Goal: Transaction & Acquisition: Book appointment/travel/reservation

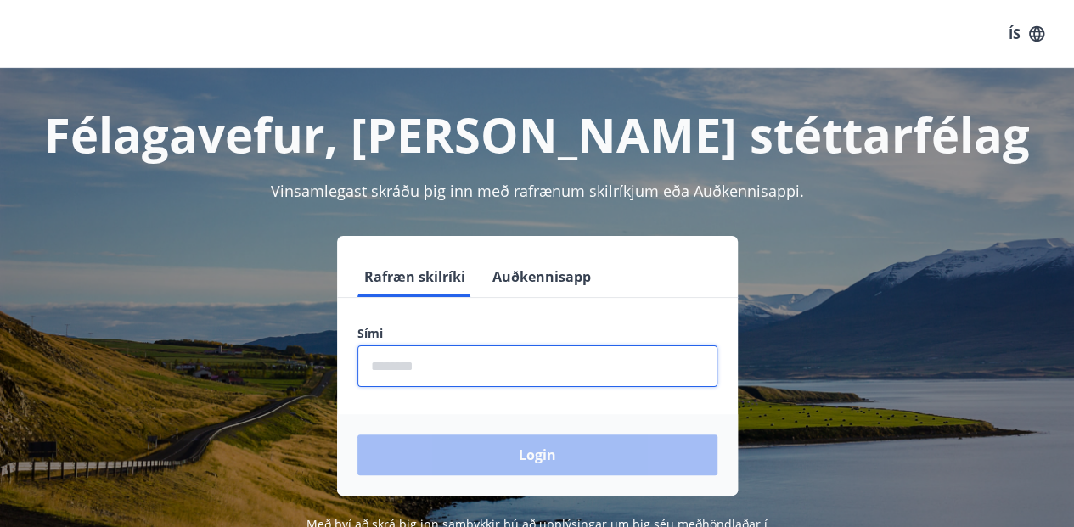
click at [442, 372] on input "phone" at bounding box center [537, 367] width 360 height 42
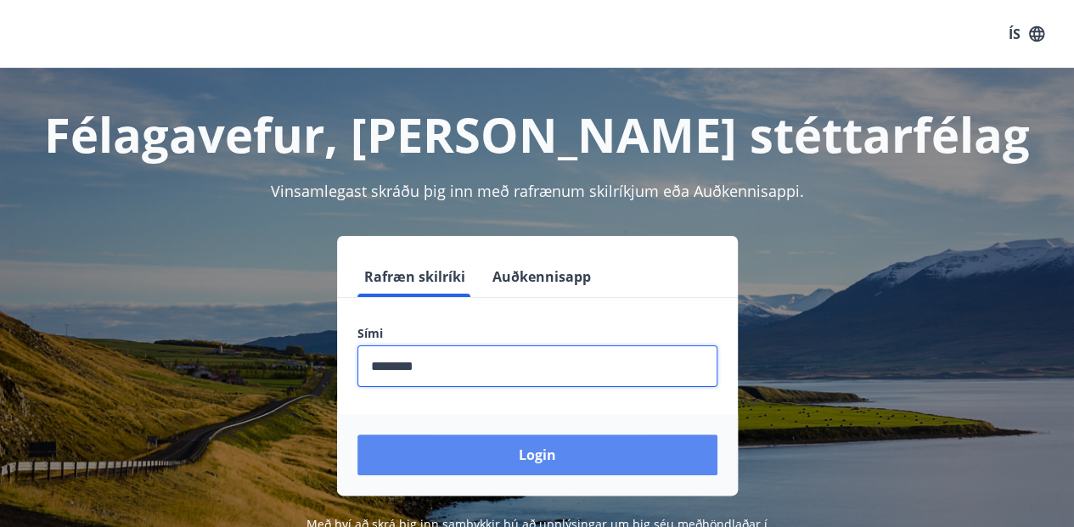
type input "********"
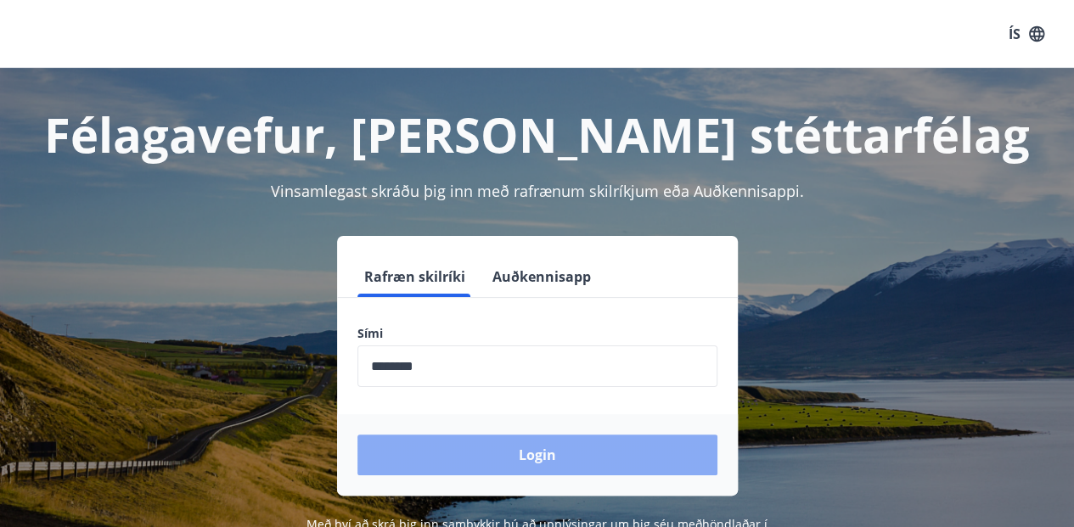
click at [521, 458] on button "Login" at bounding box center [537, 455] width 360 height 41
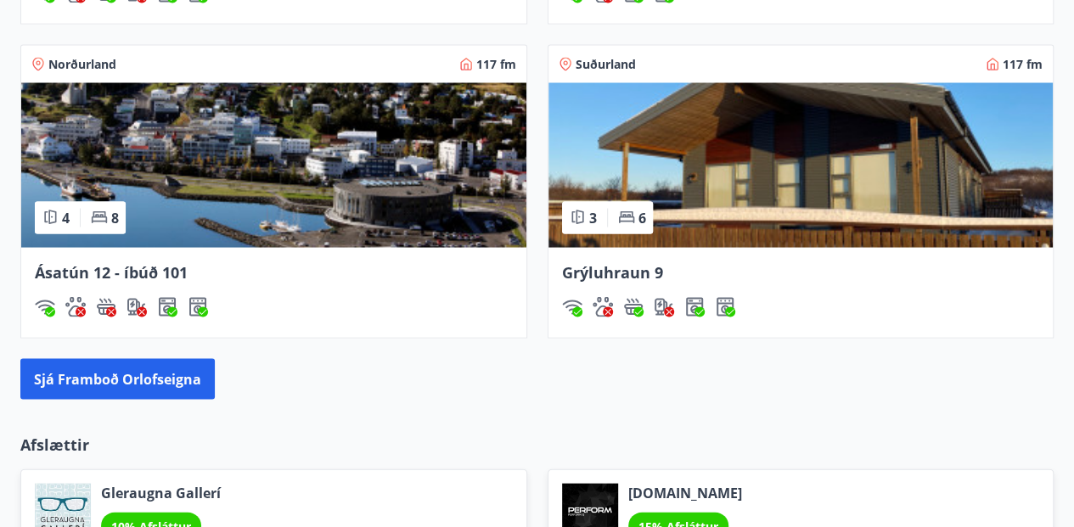
scroll to position [1563, 0]
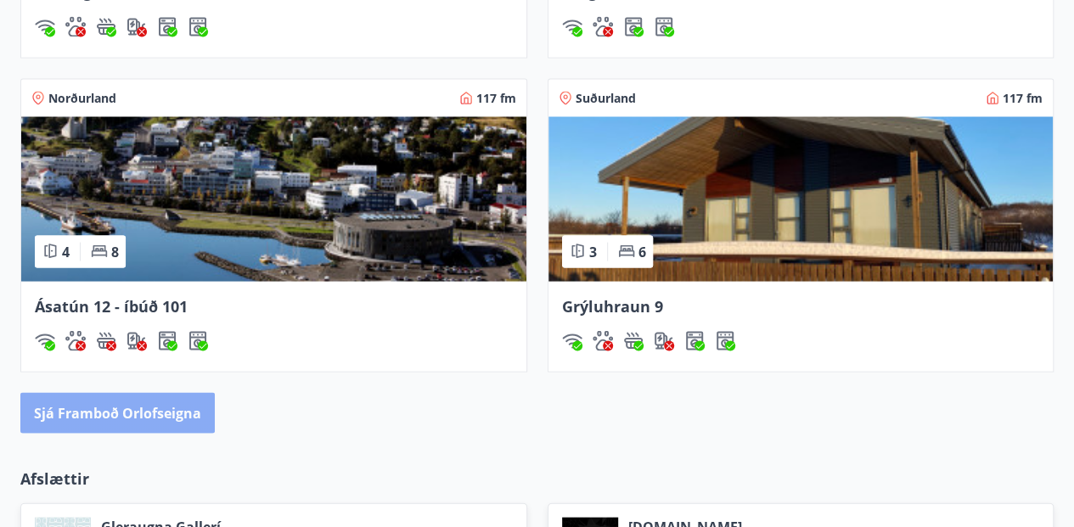
click at [122, 414] on button "Sjá framboð orlofseigna" at bounding box center [117, 412] width 194 height 41
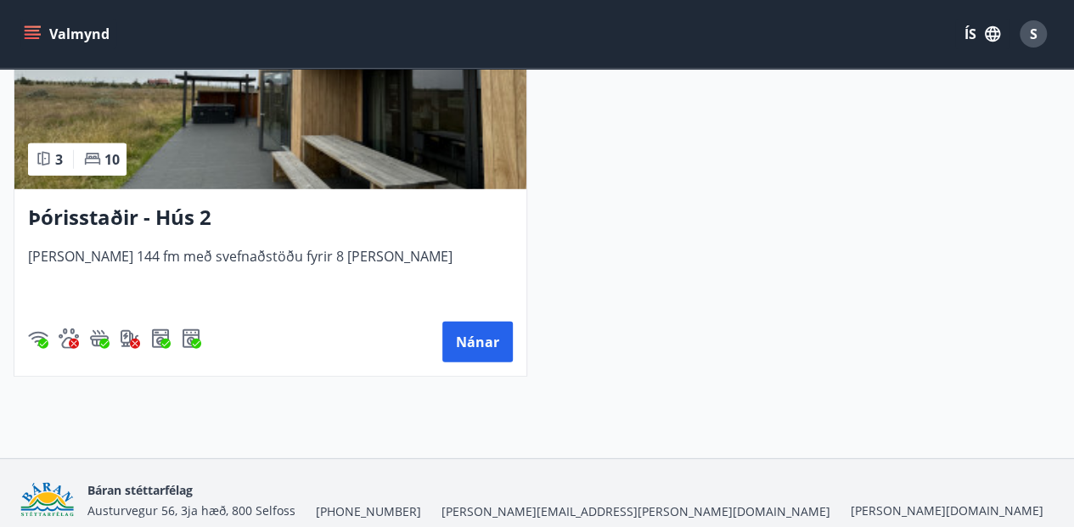
scroll to position [2284, 0]
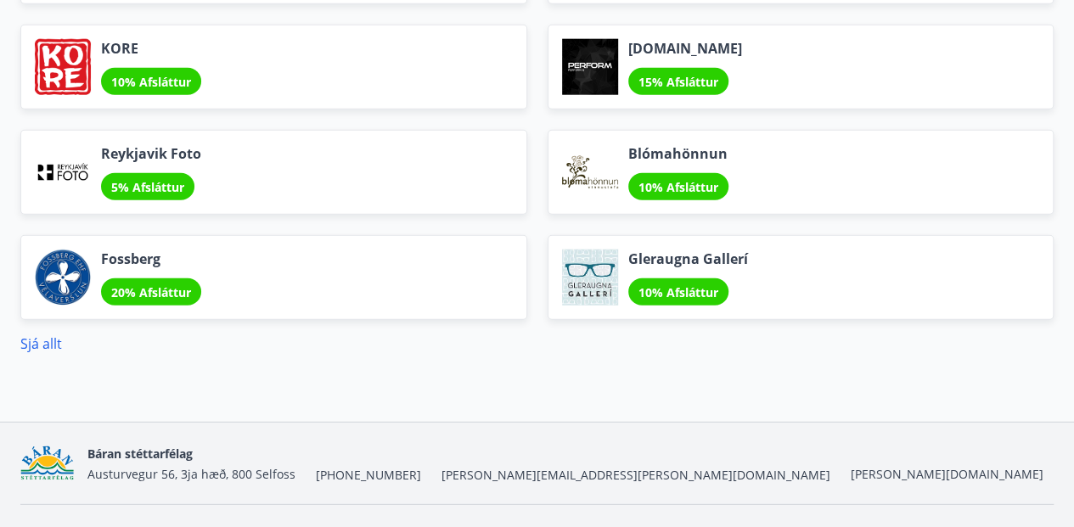
scroll to position [2144, 0]
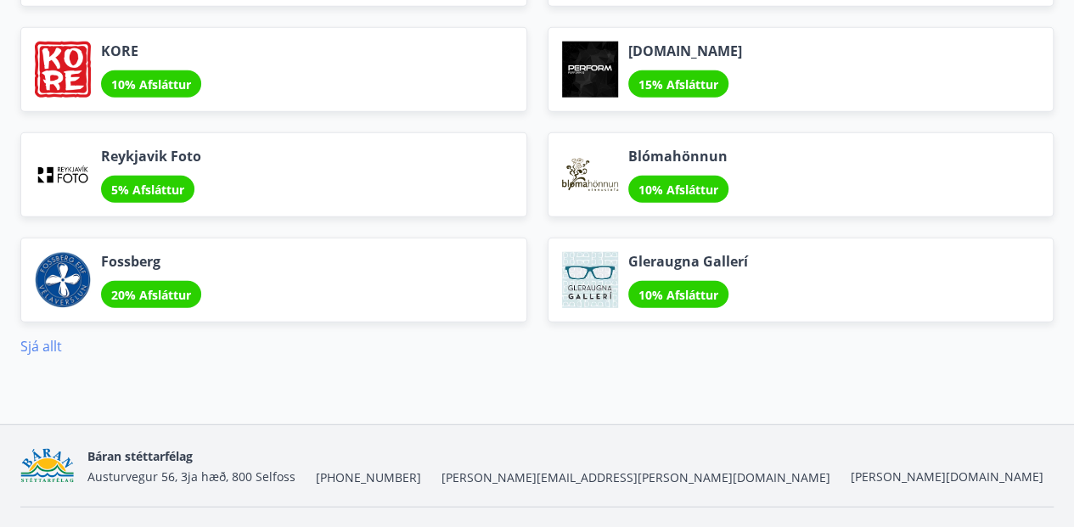
click at [31, 339] on link "Sjá allt" at bounding box center [41, 346] width 42 height 19
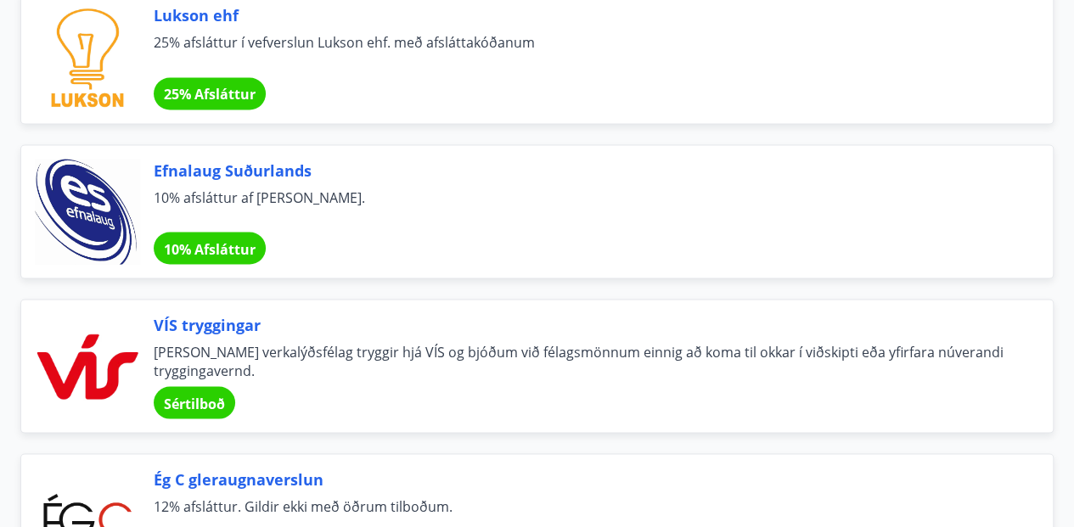
scroll to position [1562, 0]
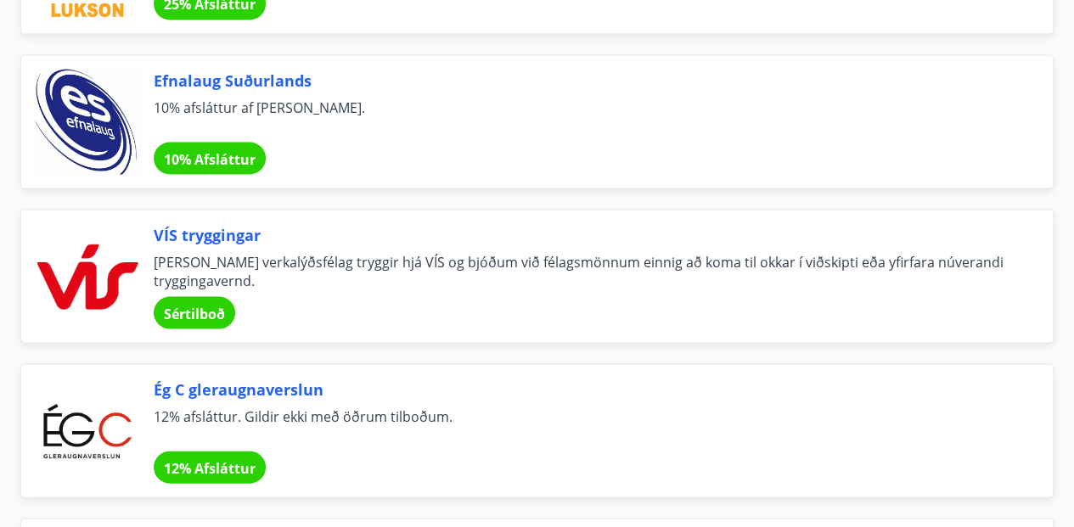
click at [182, 304] on span "Sértilboð" at bounding box center [194, 313] width 61 height 19
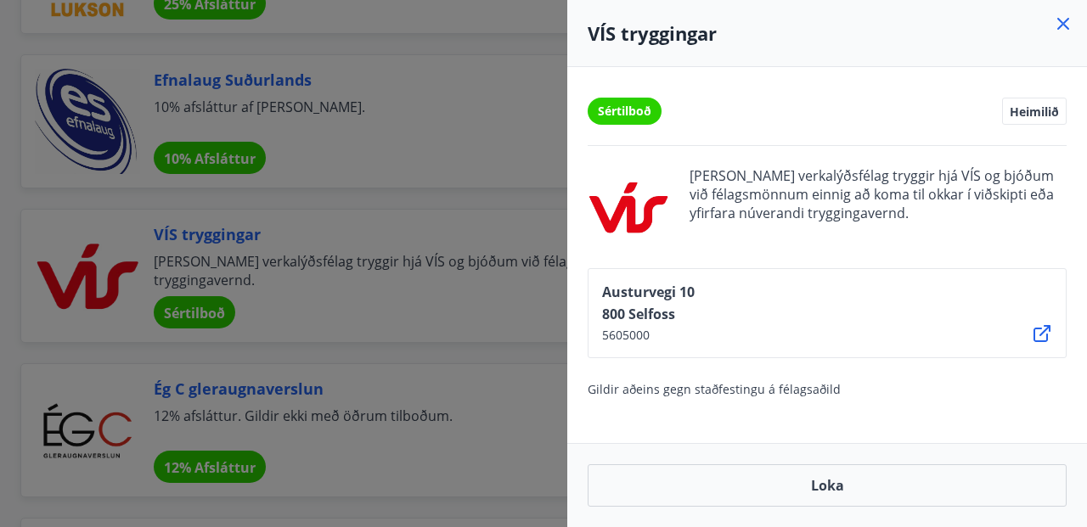
click at [532, 352] on div at bounding box center [543, 263] width 1087 height 527
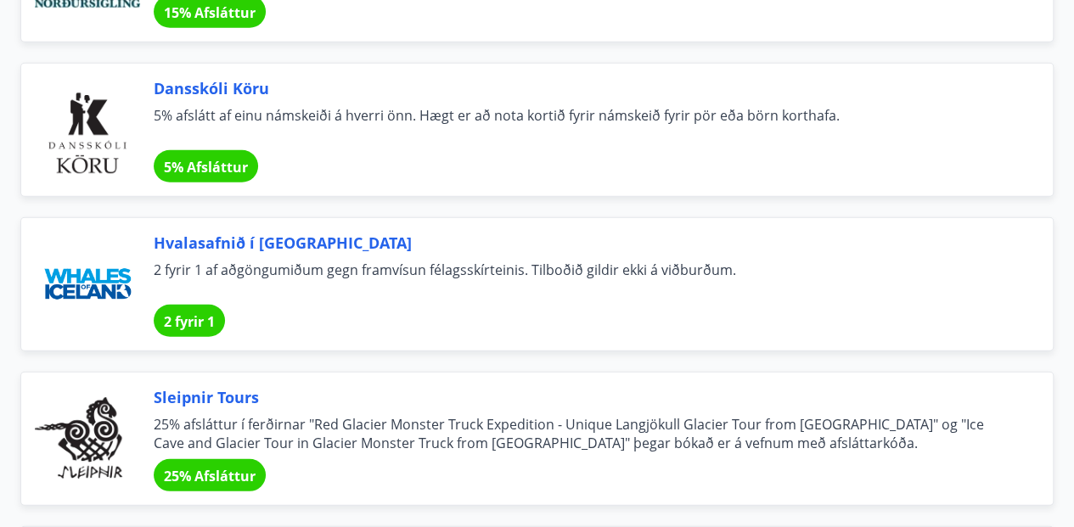
scroll to position [8797, 0]
